Goal: Task Accomplishment & Management: Use online tool/utility

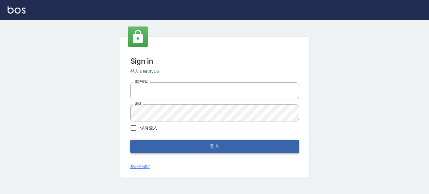
type input "0289832082"
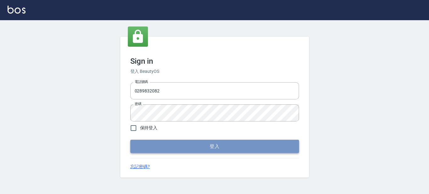
click at [188, 148] on button "登入" at bounding box center [214, 146] width 169 height 13
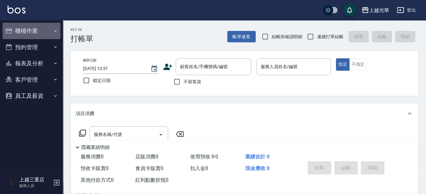
click at [23, 29] on button "櫃檯作業" at bounding box center [32, 31] width 58 height 16
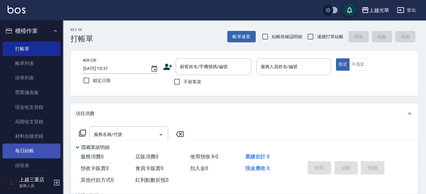
scroll to position [79, 0]
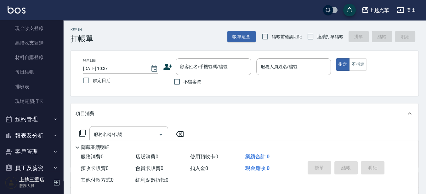
click at [30, 108] on ul "打帳單 帳單列表 掛單列表 營業儀表板 現金收支登錄 高階收支登錄 材料自購登錄 每日結帳 排班表 現場電腦打卡" at bounding box center [32, 35] width 58 height 151
click at [29, 104] on link "現場電腦打卡" at bounding box center [32, 101] width 58 height 14
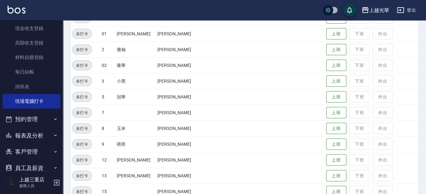
scroll to position [118, 0]
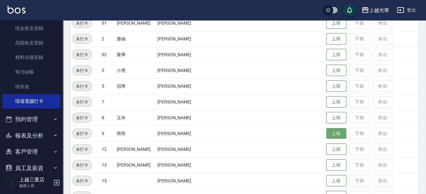
click at [331, 138] on button "上班" at bounding box center [336, 133] width 20 height 11
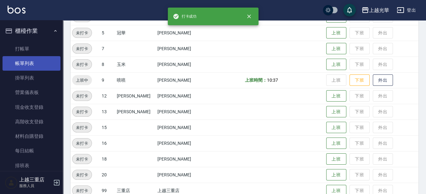
scroll to position [105, 0]
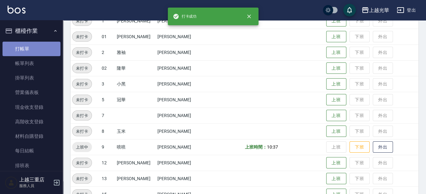
click at [38, 54] on link "打帳單" at bounding box center [32, 49] width 58 height 14
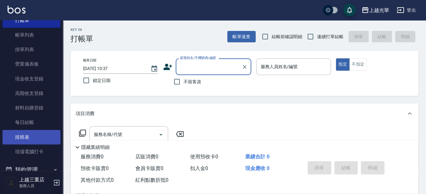
scroll to position [39, 0]
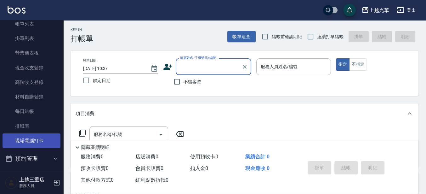
click at [25, 141] on link "現場電腦打卡" at bounding box center [32, 140] width 58 height 14
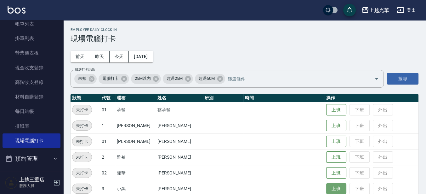
click at [336, 188] on button "上班" at bounding box center [336, 188] width 20 height 11
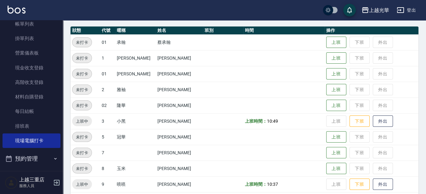
scroll to position [79, 0]
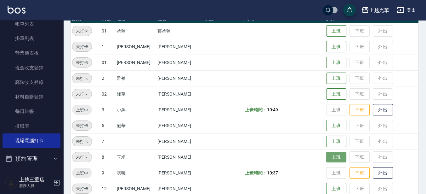
click at [326, 159] on button "上班" at bounding box center [336, 157] width 20 height 11
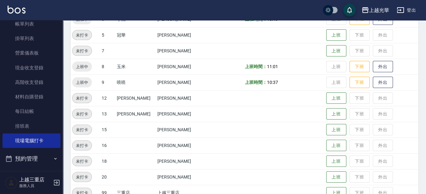
scroll to position [183, 0]
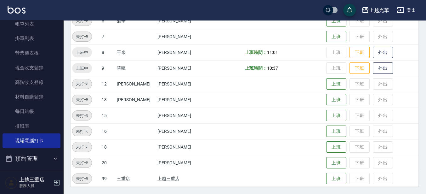
click at [83, 146] on span "未打卡" at bounding box center [81, 147] width 19 height 7
click at [333, 147] on button "上班" at bounding box center [336, 146] width 20 height 11
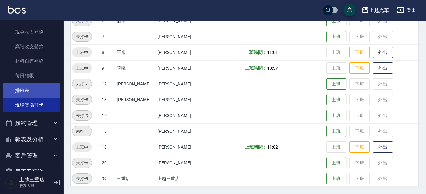
scroll to position [79, 0]
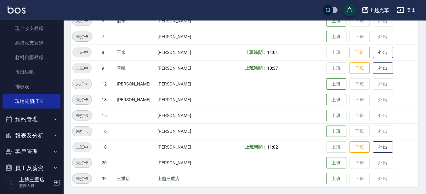
click at [24, 131] on button "報表及分析" at bounding box center [32, 135] width 58 height 16
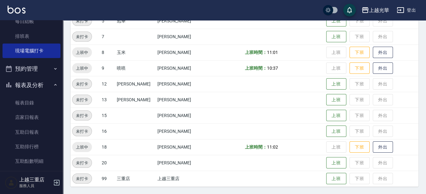
scroll to position [118, 0]
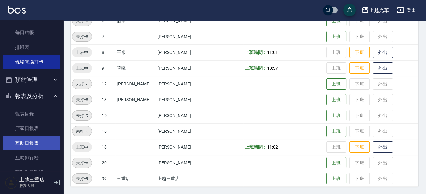
click at [37, 143] on link "互助日報表" at bounding box center [32, 143] width 58 height 14
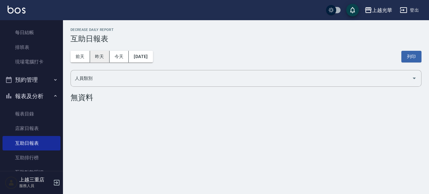
click at [96, 56] on button "昨天" at bounding box center [100, 57] width 20 height 12
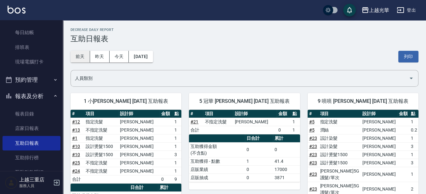
click at [80, 57] on button "前天" at bounding box center [81, 57] width 20 height 12
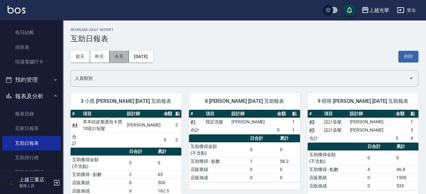
click at [124, 56] on button "今天" at bounding box center [120, 57] width 20 height 12
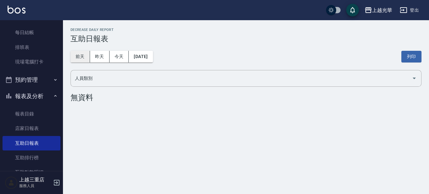
click at [80, 54] on button "前天" at bounding box center [81, 57] width 20 height 12
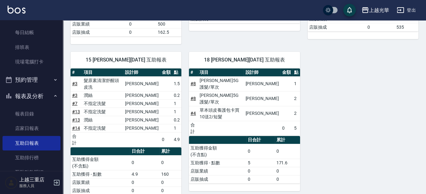
scroll to position [159, 0]
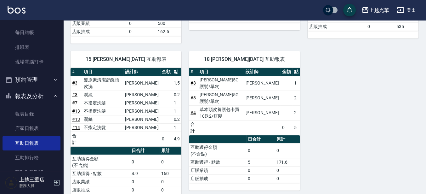
click at [15, 6] on img at bounding box center [17, 10] width 18 height 8
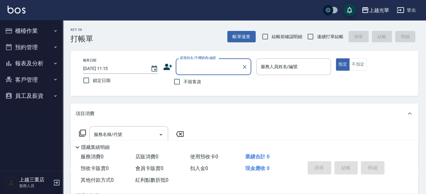
click at [31, 33] on button "櫃檯作業" at bounding box center [32, 31] width 58 height 16
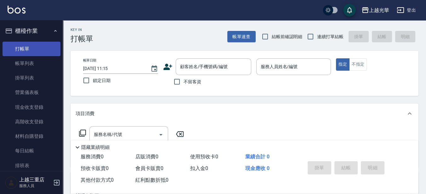
click at [32, 48] on link "打帳單" at bounding box center [32, 49] width 58 height 14
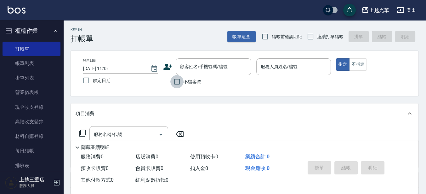
click at [180, 82] on input "不留客資" at bounding box center [176, 81] width 13 height 13
checkbox input "true"
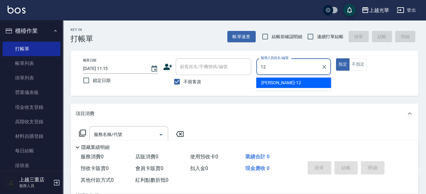
click at [291, 81] on div "雯欣 -12" at bounding box center [293, 83] width 75 height 10
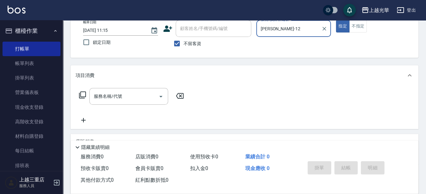
scroll to position [39, 0]
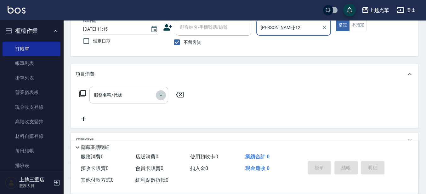
click at [157, 96] on icon "Open" at bounding box center [161, 95] width 8 height 8
type input "雯欣-12"
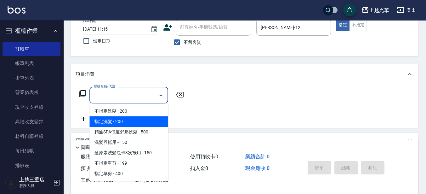
click at [109, 124] on span "指定洗髮 - 200" at bounding box center [128, 121] width 79 height 10
type input "指定洗髮(102)"
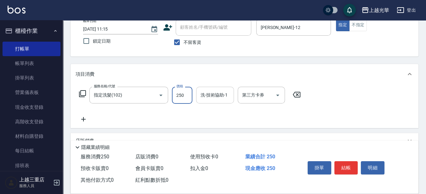
type input "250"
click at [221, 97] on input "洗-技術協助-1" at bounding box center [215, 94] width 32 height 11
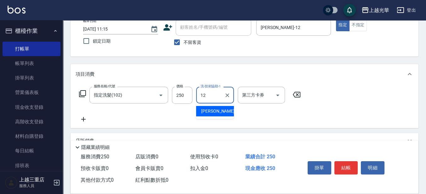
click at [209, 113] on span "雯欣 -12" at bounding box center [221, 111] width 40 height 7
type input "雯欣-12"
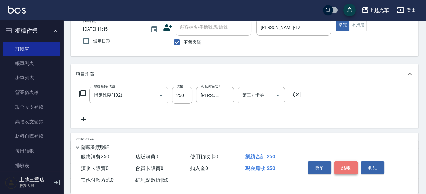
click at [356, 167] on button "結帳" at bounding box center [347, 167] width 24 height 13
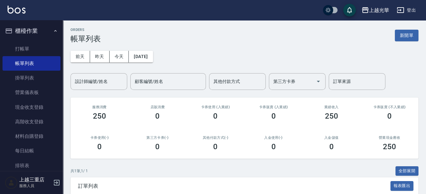
click at [412, 41] on div "ORDERS 帳單列表 新開單" at bounding box center [245, 35] width 348 height 15
click at [409, 40] on button "新開單" at bounding box center [407, 36] width 24 height 12
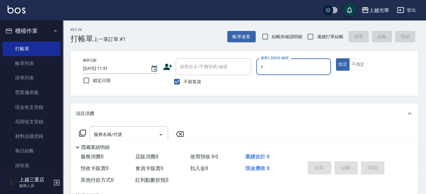
type input "小詹-1"
type button "true"
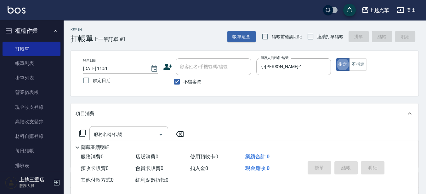
click at [323, 37] on span "連續打單結帳" at bounding box center [330, 36] width 26 height 7
click at [317, 37] on input "連續打單結帳" at bounding box center [310, 36] width 13 height 13
checkbox input "true"
click at [141, 129] on input "服務名稱/代號" at bounding box center [124, 134] width 64 height 11
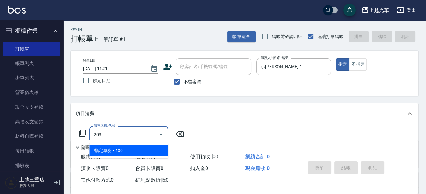
type input "指定單剪(203)"
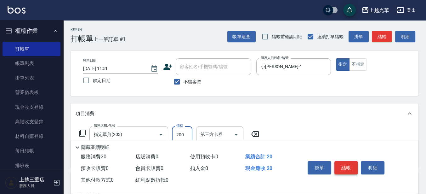
type input "200"
click at [345, 164] on button "結帳" at bounding box center [347, 167] width 24 height 13
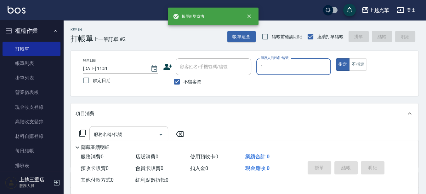
type input "小詹-1"
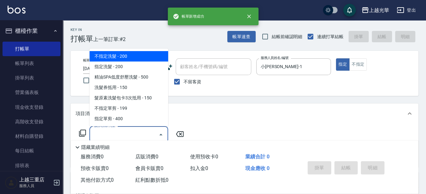
click at [128, 135] on input "服務名稱/代號" at bounding box center [124, 134] width 64 height 11
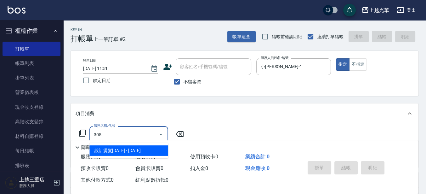
type input "設計燙髮1500(305)"
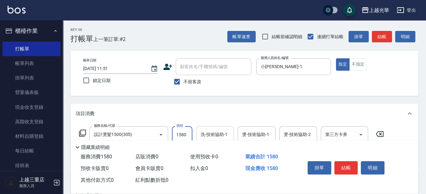
type input "1580"
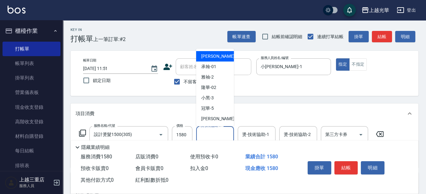
click at [217, 134] on input "洗-技術協助-1" at bounding box center [215, 134] width 32 height 11
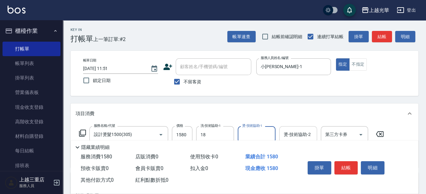
type input "黃幼苓-18"
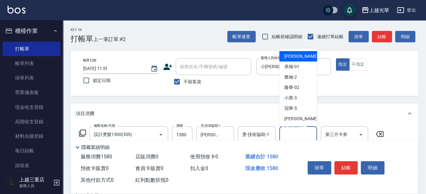
click at [296, 135] on input "燙-技術協助-2" at bounding box center [298, 134] width 32 height 11
type input "小詹-1"
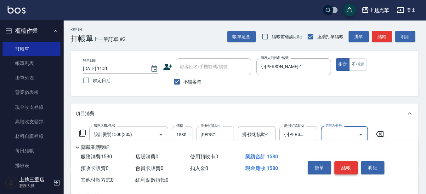
click at [336, 163] on button "結帳" at bounding box center [347, 167] width 24 height 13
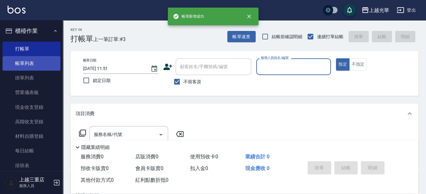
click at [32, 61] on link "帳單列表" at bounding box center [32, 63] width 58 height 14
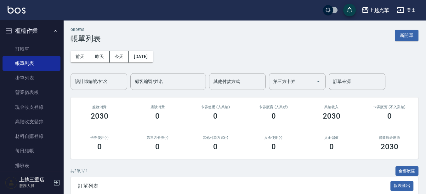
click at [99, 78] on input "設計師編號/姓名" at bounding box center [98, 81] width 51 height 11
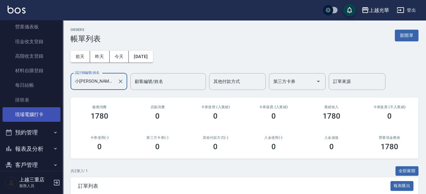
scroll to position [79, 0]
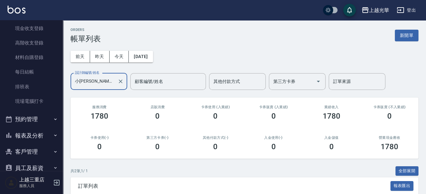
type input "小詹-1"
click at [43, 132] on button "報表及分析" at bounding box center [32, 135] width 58 height 16
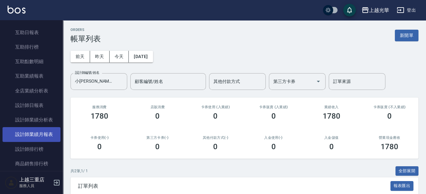
scroll to position [236, 0]
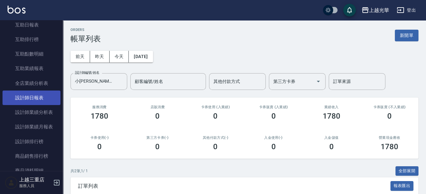
click at [43, 94] on link "設計師日報表" at bounding box center [32, 97] width 58 height 14
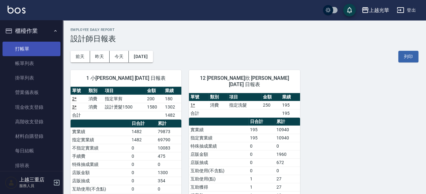
click at [38, 41] on ul "打帳單 帳單列表 掛單列表 營業儀表板 現金收支登錄 高階收支登錄 材料自購登錄 每日結帳 排班表 現場電腦打卡" at bounding box center [32, 114] width 58 height 151
click at [37, 48] on link "打帳單" at bounding box center [32, 49] width 58 height 14
